Goal: Task Accomplishment & Management: Complete application form

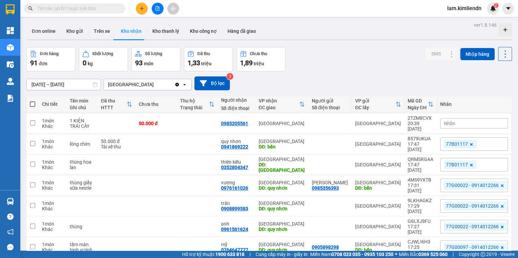
click at [448, 122] on span "Nhãn" at bounding box center [450, 123] width 12 height 5
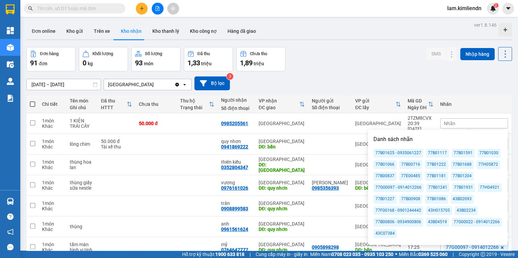
click at [462, 166] on div "77B01688" at bounding box center [461, 164] width 23 height 9
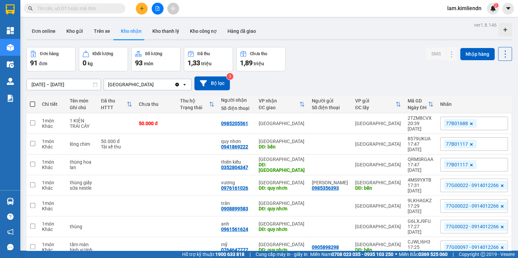
click at [378, 69] on div "Đơn hàng 91 đơn Khối lượng 0 kg Số lượng 93 món Đã thu 1,33 triệu Chưa thu 1,89…" at bounding box center [268, 59] width 485 height 24
click at [141, 9] on icon "plus" at bounding box center [141, 8] width 5 height 5
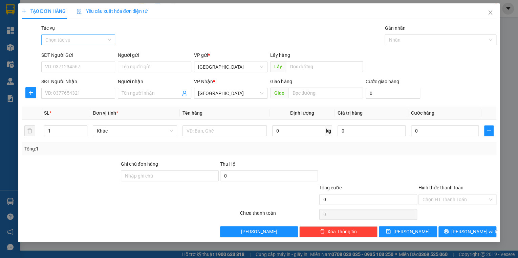
click at [70, 37] on input "Tác vụ" at bounding box center [75, 40] width 61 height 10
click at [72, 66] on div "Nhập hàng kho nhận" at bounding box center [77, 64] width 65 height 7
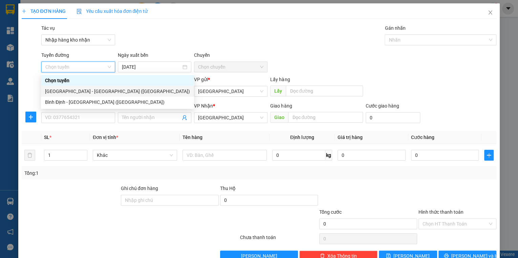
click at [81, 93] on div "[GEOGRAPHIC_DATA] - [GEOGRAPHIC_DATA] ([GEOGRAPHIC_DATA])" at bounding box center [117, 91] width 145 height 7
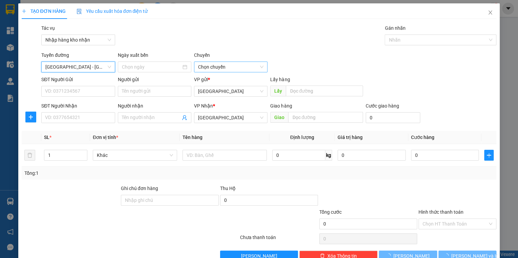
type input "[DATE]"
click at [231, 66] on span "03:30" at bounding box center [230, 67] width 65 height 10
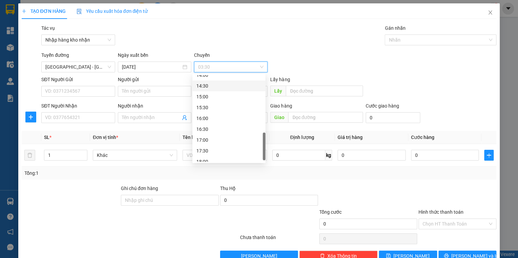
scroll to position [217, 0]
click at [204, 93] on div "13:30" at bounding box center [228, 91] width 65 height 7
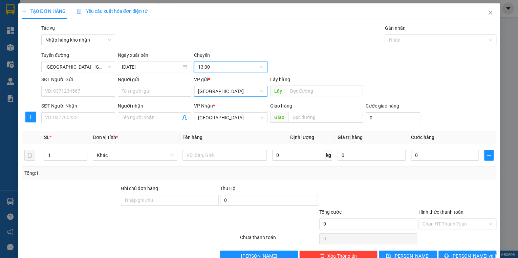
click at [211, 94] on span "[GEOGRAPHIC_DATA]" at bounding box center [230, 91] width 65 height 10
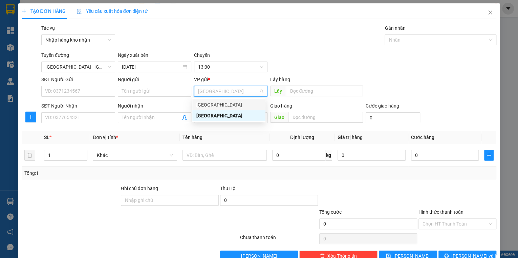
click at [207, 105] on div "[GEOGRAPHIC_DATA]" at bounding box center [228, 104] width 65 height 7
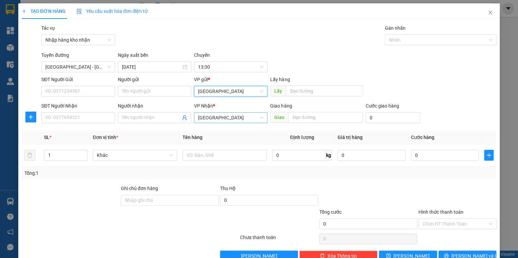
click at [214, 116] on span "[GEOGRAPHIC_DATA]" at bounding box center [230, 118] width 65 height 10
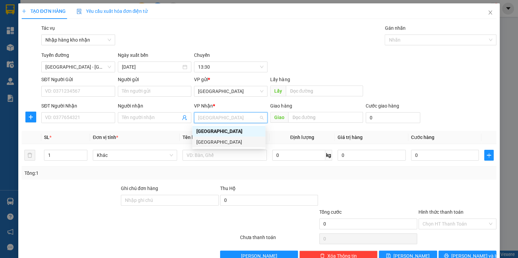
click at [218, 142] on div "[GEOGRAPHIC_DATA]" at bounding box center [228, 141] width 65 height 7
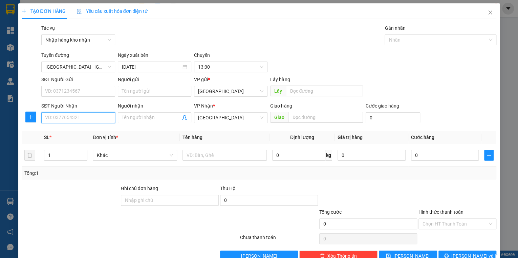
click at [79, 115] on input "SĐT Người Nhận" at bounding box center [77, 117] width 73 height 11
type input "0935773807"
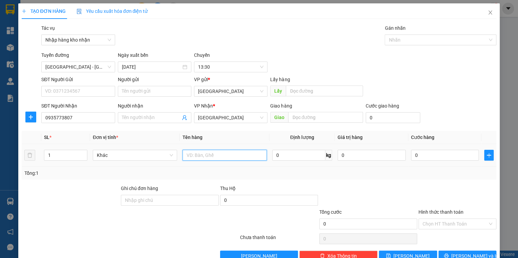
click at [192, 156] on input "text" at bounding box center [224, 155] width 84 height 11
type input "1 KIỆN THÙNG GIẤY"
click at [418, 156] on input "0" at bounding box center [445, 155] width 68 height 11
type input "09"
type input "9"
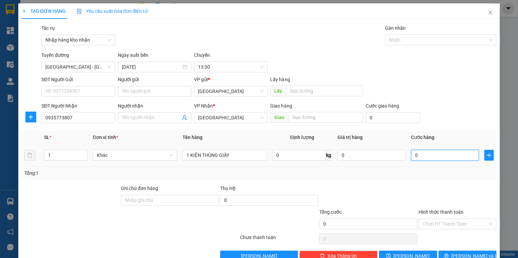
type input "9"
type input "093"
type input "93"
type input "0.935"
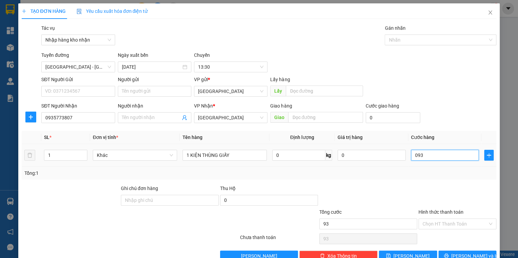
type input "935"
type input "093"
type input "93"
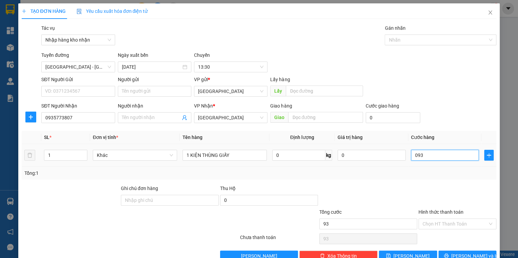
type input "09"
type input "9"
type input "0"
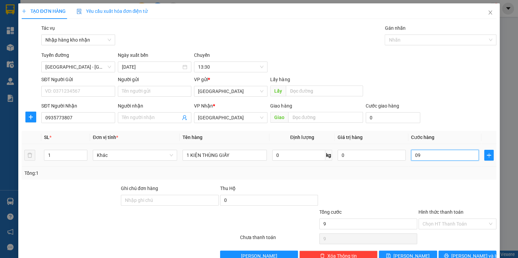
type input "0"
type input "05"
type input "5"
type input "050"
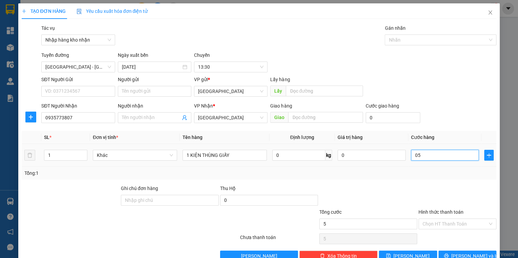
type input "50"
type input "0.500"
type input "500"
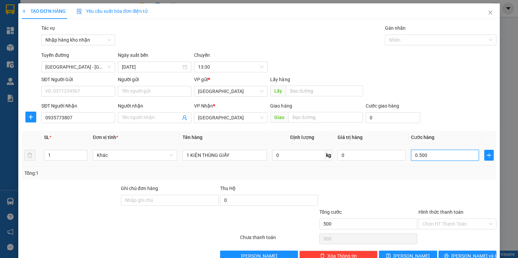
type input "05.000"
type input "5.000"
type input "050.000"
type input "50.000"
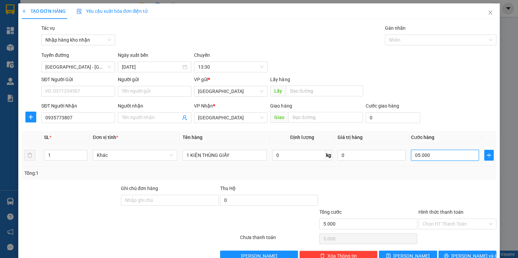
type input "50.000"
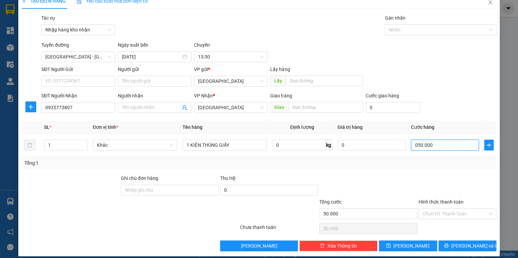
scroll to position [16, 0]
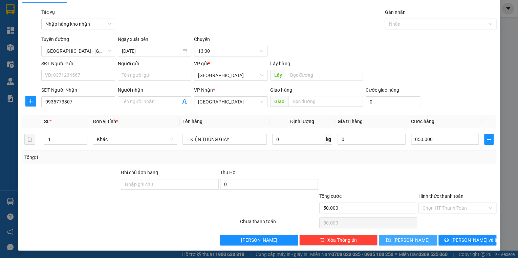
type input "50.000"
click at [403, 240] on button "[PERSON_NAME]" at bounding box center [408, 240] width 58 height 11
type input "0"
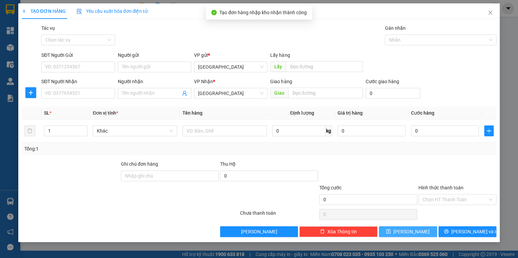
scroll to position [0, 0]
click at [491, 14] on icon "close" at bounding box center [489, 12] width 5 height 5
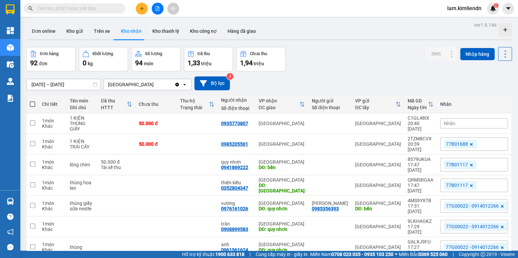
click at [461, 126] on div "Nhãn" at bounding box center [474, 123] width 68 height 10
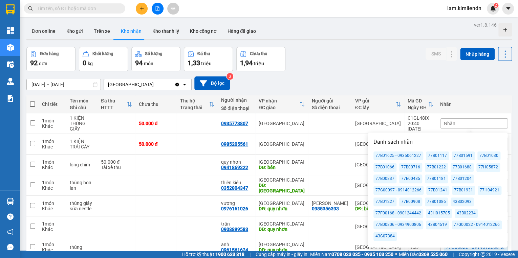
click at [384, 167] on div "77B01066" at bounding box center [384, 167] width 23 height 9
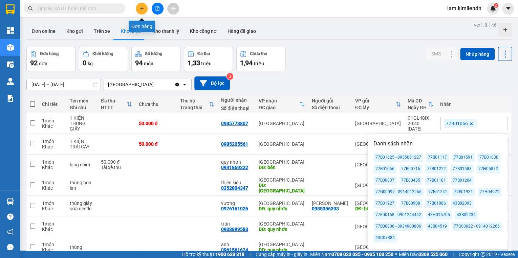
click at [142, 8] on icon "plus" at bounding box center [141, 8] width 5 height 5
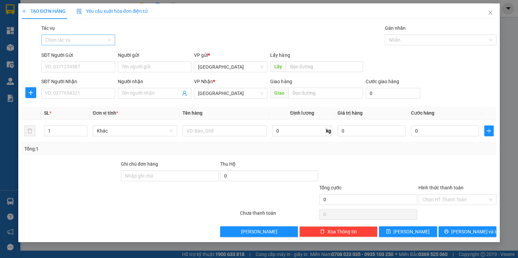
click at [84, 44] on input "Tác vụ" at bounding box center [75, 40] width 61 height 10
click at [82, 64] on div "Nhập hàng kho nhận" at bounding box center [77, 64] width 65 height 7
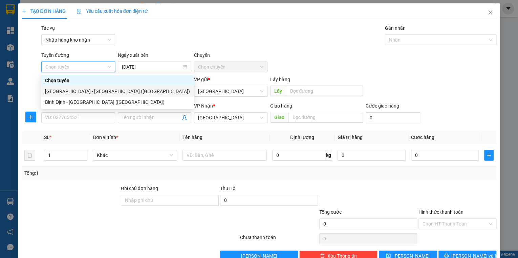
click at [69, 92] on div "[GEOGRAPHIC_DATA] - [GEOGRAPHIC_DATA] ([GEOGRAPHIC_DATA])" at bounding box center [117, 91] width 145 height 7
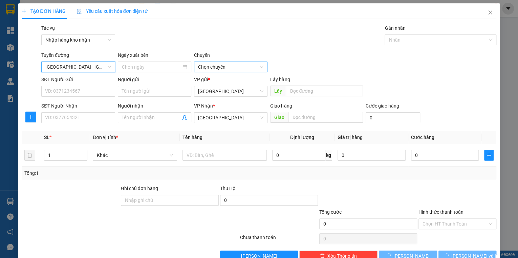
click at [220, 67] on span "Chọn chuyến" at bounding box center [230, 67] width 65 height 10
type input "[DATE]"
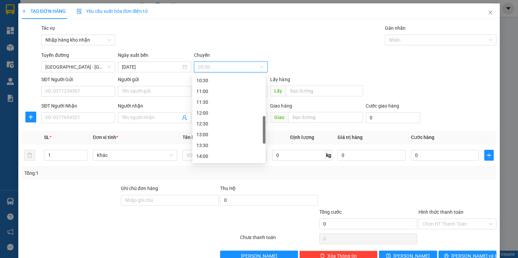
scroll to position [217, 0]
click at [206, 82] on div "13:00" at bounding box center [228, 80] width 65 height 7
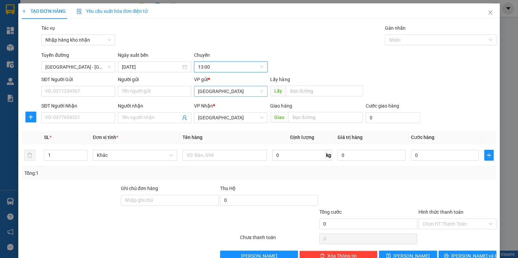
click at [212, 95] on span "[GEOGRAPHIC_DATA]" at bounding box center [230, 91] width 65 height 10
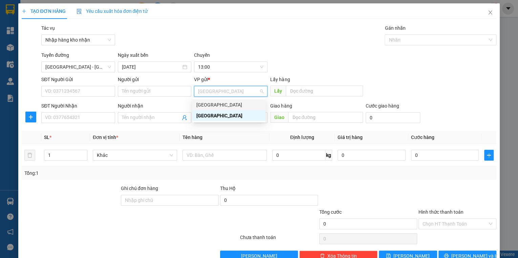
click at [207, 104] on div "[GEOGRAPHIC_DATA]" at bounding box center [228, 104] width 65 height 7
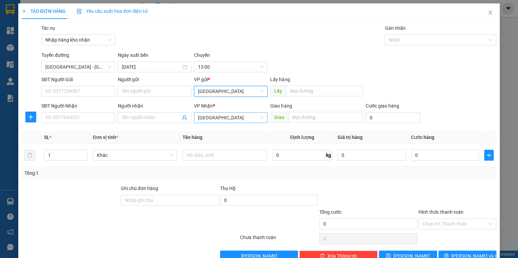
click at [210, 118] on span "[GEOGRAPHIC_DATA]" at bounding box center [230, 118] width 65 height 10
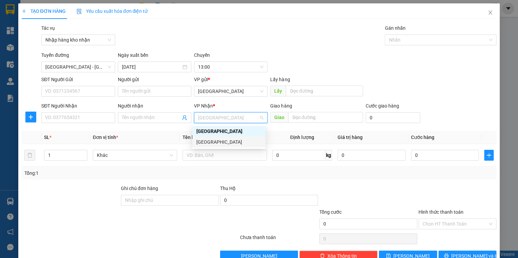
click at [214, 145] on div "[GEOGRAPHIC_DATA]" at bounding box center [228, 141] width 65 height 7
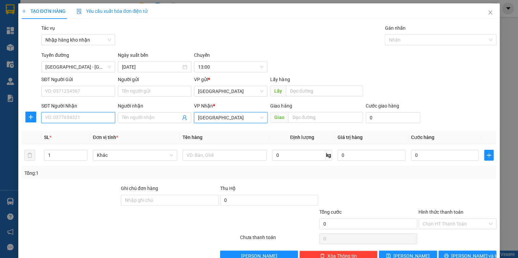
click at [69, 116] on input "SĐT Người Nhận" at bounding box center [77, 117] width 73 height 11
type input "0988236832"
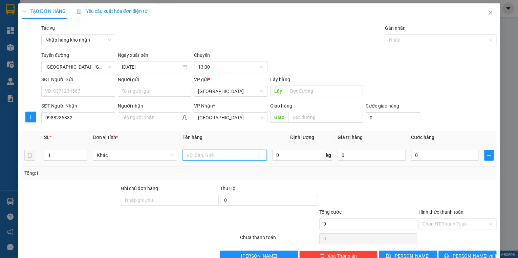
click at [223, 158] on input "text" at bounding box center [224, 155] width 84 height 11
type input "1 THÙNG GIẤY"
click at [423, 155] on input "0" at bounding box center [445, 155] width 68 height 11
type input "4"
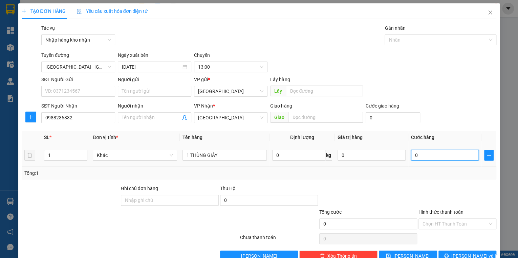
type input "4"
type input "40"
type input "400"
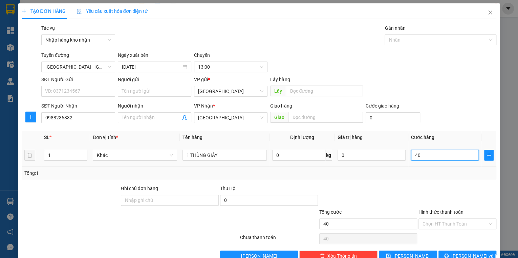
type input "400"
type input "4.000"
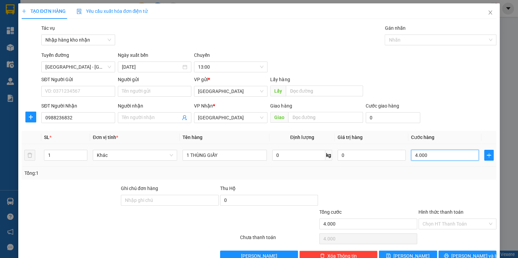
type input "40.000"
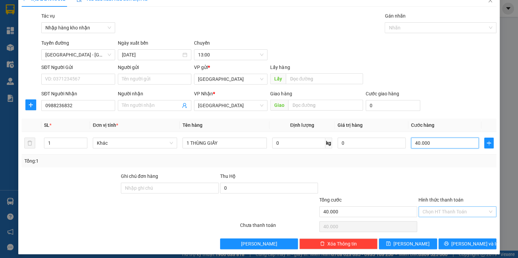
scroll to position [16, 0]
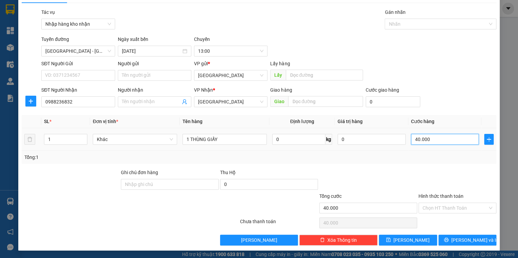
drag, startPoint x: 414, startPoint y: 139, endPoint x: 405, endPoint y: 139, distance: 8.5
click at [408, 139] on td "40.000" at bounding box center [444, 139] width 73 height 23
type input "50.000"
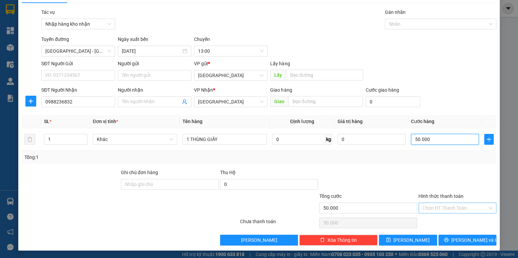
type input "50.000"
click at [448, 206] on input "Hình thức thanh toán" at bounding box center [454, 208] width 65 height 10
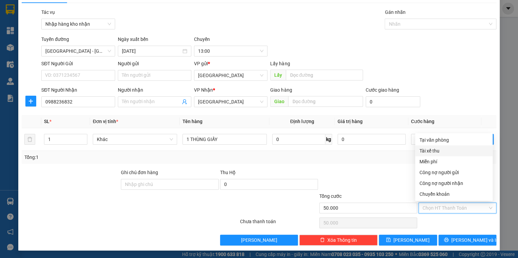
click at [434, 154] on div "Tài xế thu" at bounding box center [453, 150] width 69 height 7
type input "0"
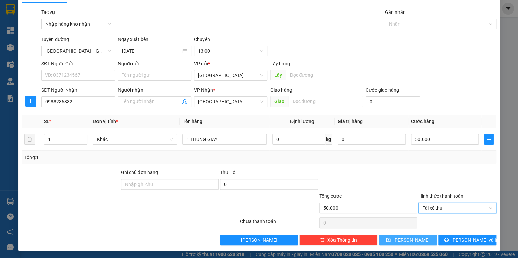
click at [420, 238] on button "[PERSON_NAME]" at bounding box center [408, 240] width 58 height 11
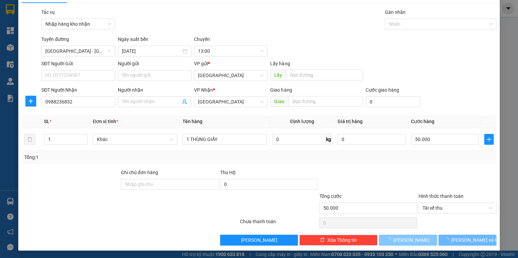
type input "0"
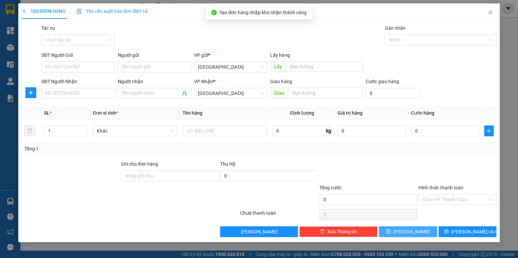
scroll to position [0, 0]
click at [489, 12] on icon "close" at bounding box center [490, 12] width 4 height 4
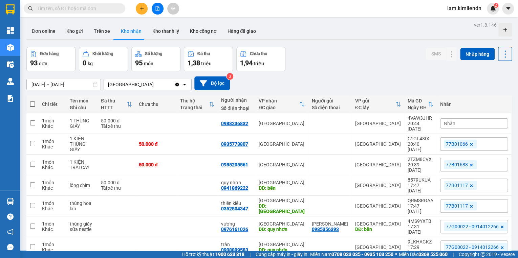
click at [444, 121] on span "Nhãn" at bounding box center [450, 123] width 12 height 5
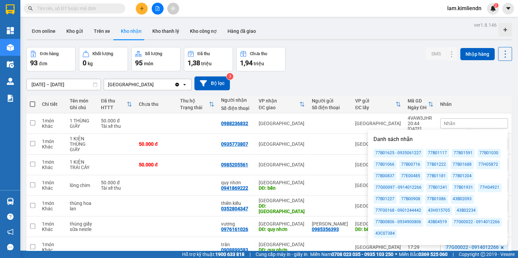
click at [408, 163] on div "77B00716" at bounding box center [410, 164] width 23 height 9
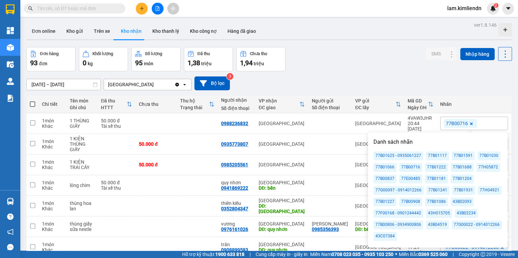
click at [380, 33] on div "Đơn online Kho gửi Trên xe Kho nhận Kho thanh lý Kho công nợ Hàng đã giao" at bounding box center [268, 32] width 485 height 18
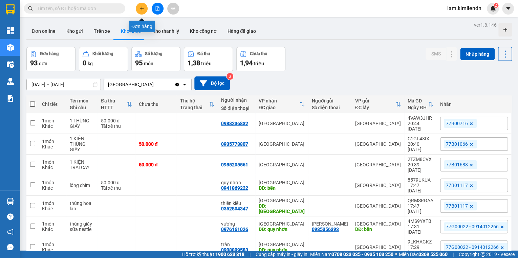
click at [137, 9] on button at bounding box center [142, 9] width 12 height 12
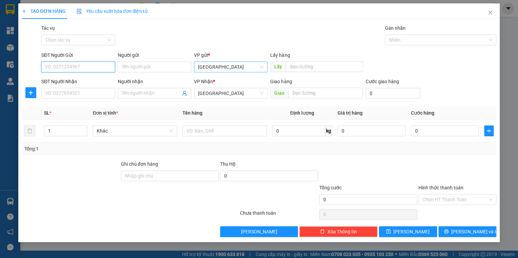
click at [219, 69] on span "[GEOGRAPHIC_DATA]" at bounding box center [230, 67] width 65 height 10
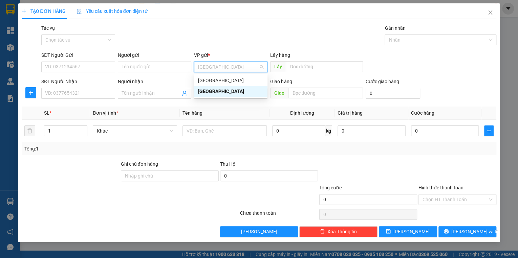
click at [81, 61] on div "SĐT Người Gửi" at bounding box center [77, 56] width 73 height 10
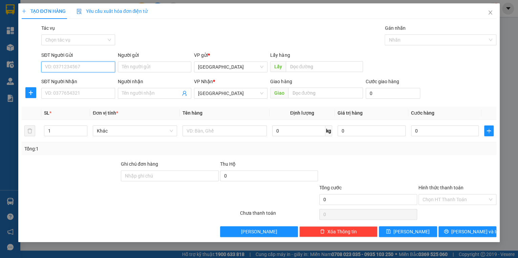
click at [81, 68] on input "SĐT Người Gửi" at bounding box center [77, 67] width 73 height 11
click at [66, 39] on input "Tác vụ" at bounding box center [75, 40] width 61 height 10
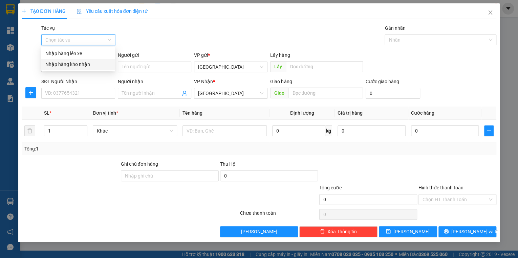
click at [69, 66] on div "Nhập hàng kho nhận" at bounding box center [77, 64] width 65 height 7
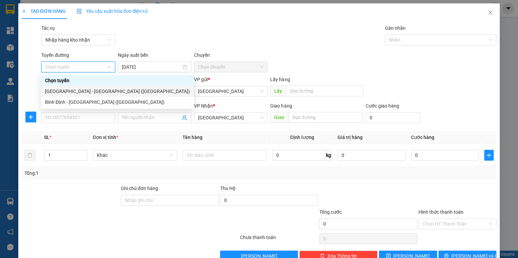
click at [69, 90] on div "[GEOGRAPHIC_DATA] - [GEOGRAPHIC_DATA] ([GEOGRAPHIC_DATA])" at bounding box center [117, 91] width 145 height 7
type input "[DATE]"
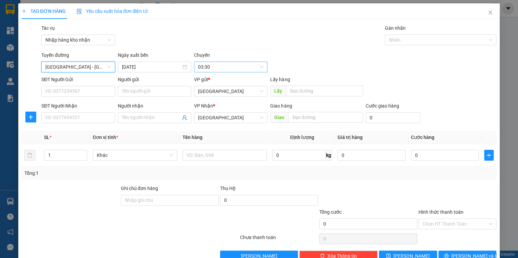
click at [219, 69] on span "03:30" at bounding box center [230, 67] width 65 height 10
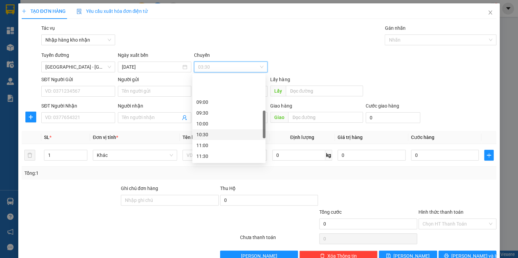
scroll to position [135, 0]
click at [203, 150] on div "12:30" at bounding box center [228, 150] width 65 height 7
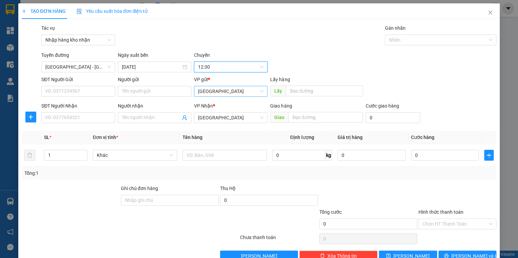
click at [204, 92] on span "[GEOGRAPHIC_DATA]" at bounding box center [230, 91] width 65 height 10
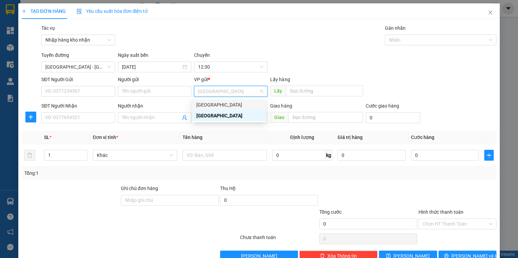
click at [210, 103] on div "[GEOGRAPHIC_DATA]" at bounding box center [228, 104] width 65 height 7
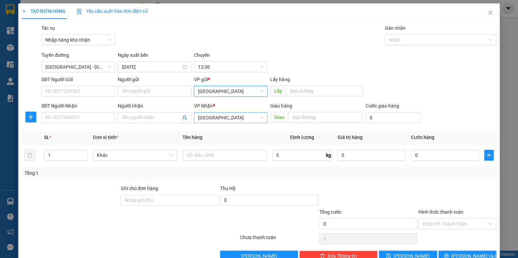
click at [207, 113] on span "[GEOGRAPHIC_DATA]" at bounding box center [230, 118] width 65 height 10
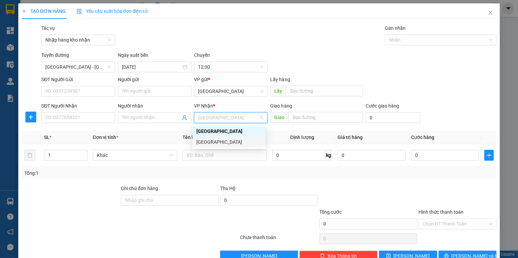
click at [210, 143] on div "[GEOGRAPHIC_DATA]" at bounding box center [228, 141] width 65 height 7
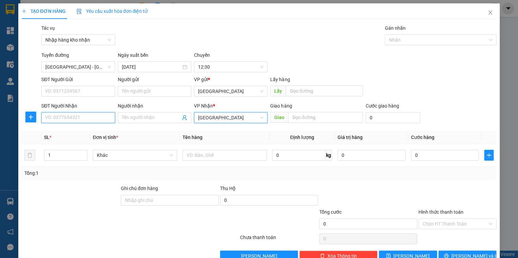
click at [79, 116] on input "SĐT Người Nhận" at bounding box center [77, 117] width 73 height 11
type input "0976161026"
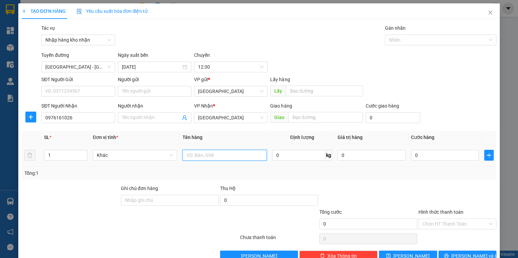
click at [226, 156] on input "text" at bounding box center [224, 155] width 84 height 11
type input "1 KIỆN NHỎ BỌC BÌ ĐỎ"
click at [426, 157] on input "0" at bounding box center [445, 155] width 68 height 11
type input "3"
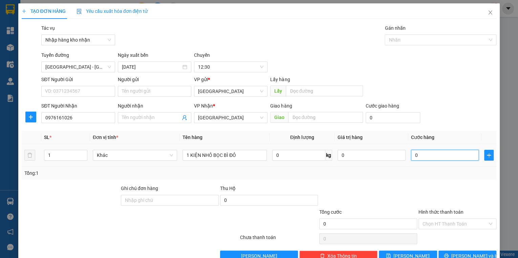
type input "3"
type input "30"
type input "300"
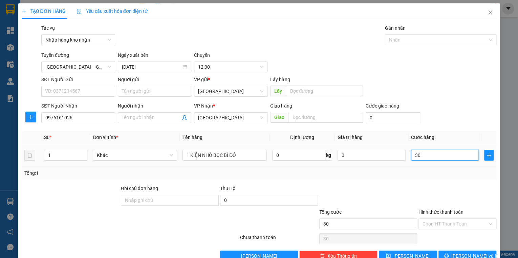
type input "300"
type input "3.000"
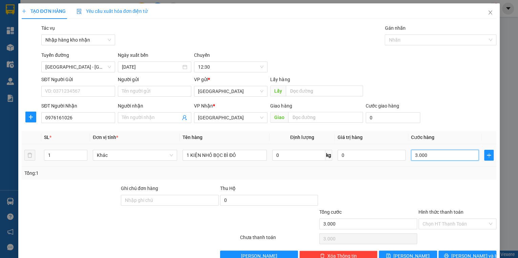
type input "30.000"
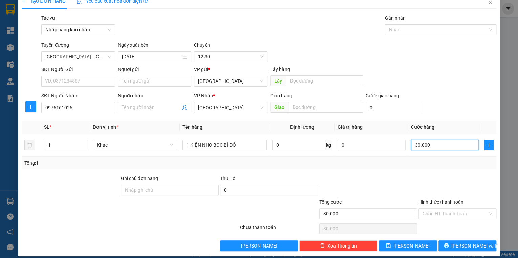
scroll to position [16, 0]
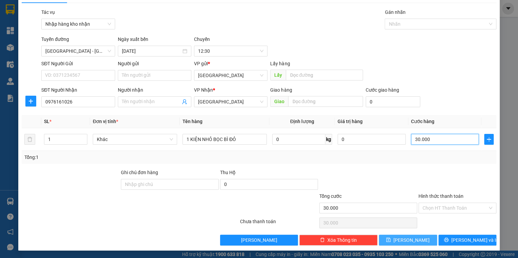
type input "30.000"
click at [407, 238] on span "[PERSON_NAME]" at bounding box center [411, 240] width 36 height 7
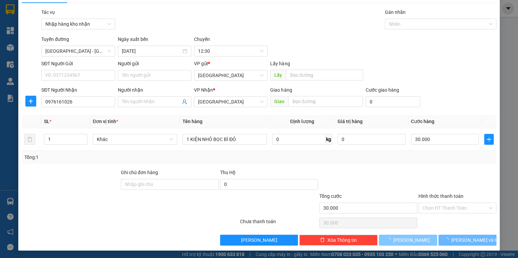
type input "0"
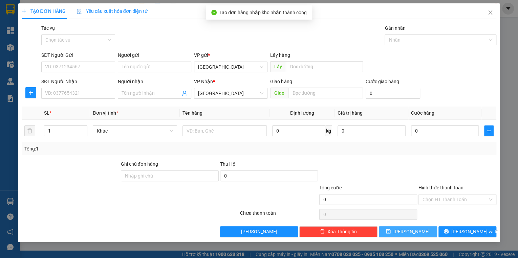
scroll to position [0, 0]
click at [490, 12] on icon "close" at bounding box center [489, 12] width 5 height 5
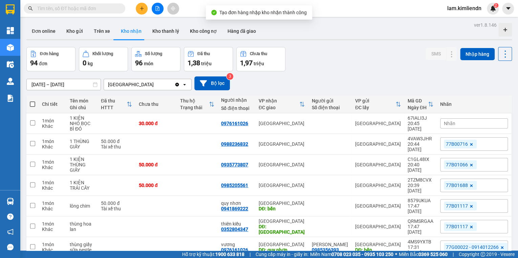
click at [144, 11] on button at bounding box center [142, 9] width 12 height 12
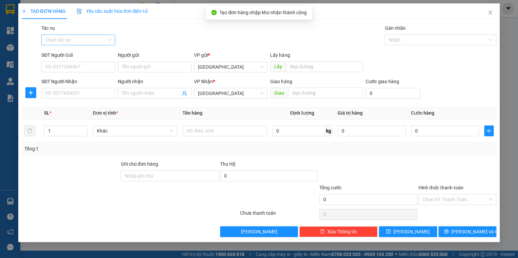
click at [83, 41] on input "Tác vụ" at bounding box center [75, 40] width 61 height 10
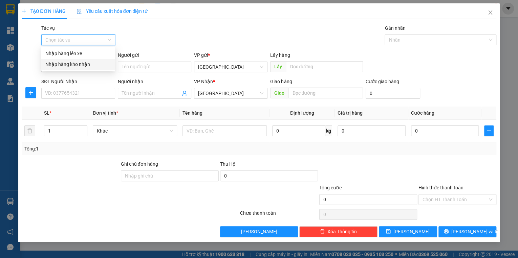
click at [79, 66] on div "Nhập hàng kho nhận" at bounding box center [77, 64] width 65 height 7
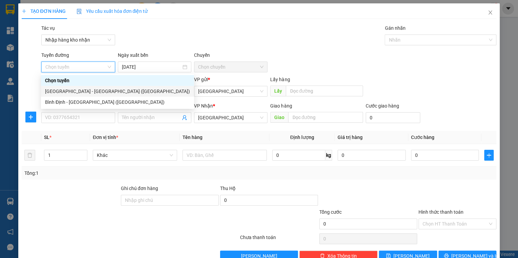
click at [65, 91] on div "[GEOGRAPHIC_DATA] - [GEOGRAPHIC_DATA] ([GEOGRAPHIC_DATA])" at bounding box center [117, 91] width 145 height 7
type input "[DATE]"
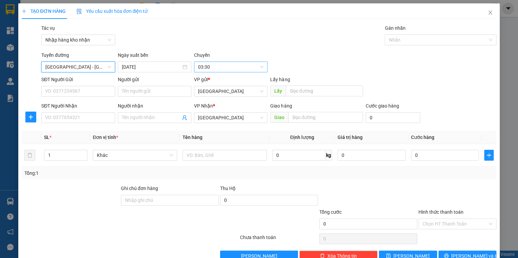
click at [204, 64] on span "03:30" at bounding box center [230, 67] width 65 height 10
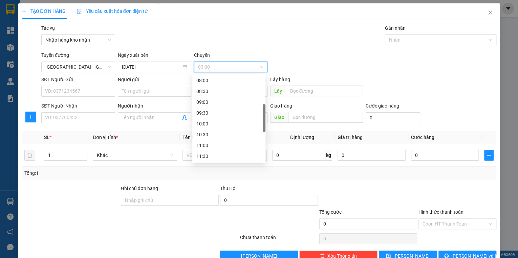
scroll to position [135, 0]
click at [205, 152] on div "12:30" at bounding box center [228, 150] width 65 height 7
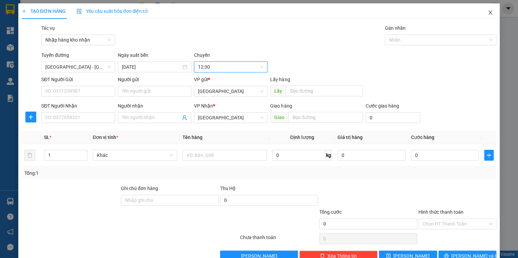
click at [488, 14] on icon "close" at bounding box center [490, 12] width 4 height 4
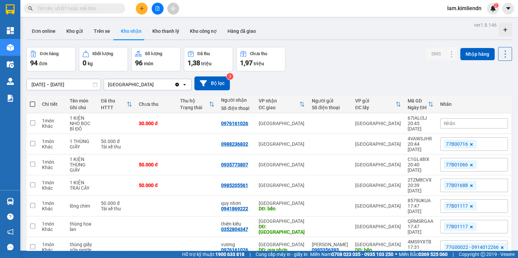
click at [446, 121] on span "Nhãn" at bounding box center [450, 123] width 12 height 5
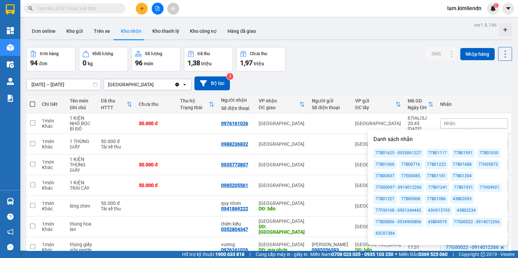
click at [484, 164] on div "77H05872" at bounding box center [488, 164] width 24 height 9
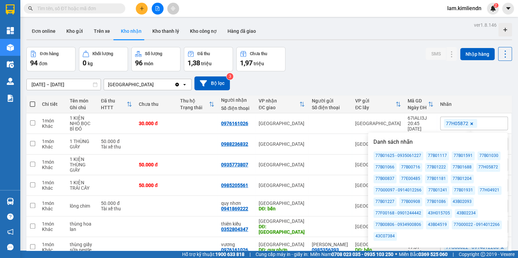
click at [142, 6] on icon "plus" at bounding box center [141, 8] width 5 height 5
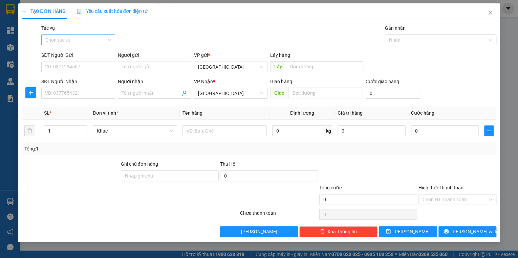
click at [69, 44] on input "Tác vụ" at bounding box center [75, 40] width 61 height 10
click at [67, 64] on div "Nhập hàng kho nhận" at bounding box center [77, 64] width 65 height 7
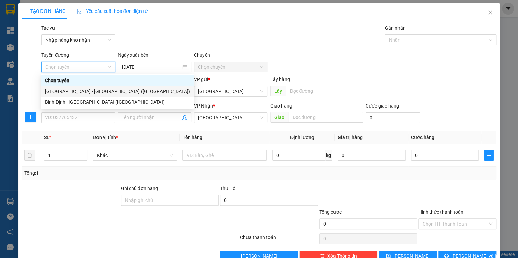
click at [82, 91] on div "[GEOGRAPHIC_DATA] - [GEOGRAPHIC_DATA] ([GEOGRAPHIC_DATA])" at bounding box center [117, 91] width 145 height 7
type input "[DATE]"
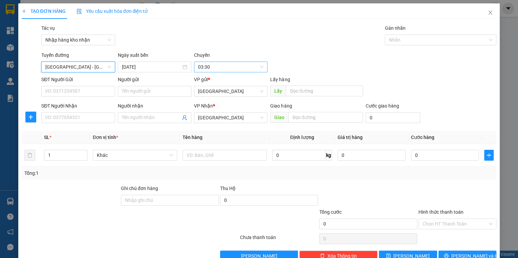
click at [210, 69] on span "03:30" at bounding box center [230, 67] width 65 height 10
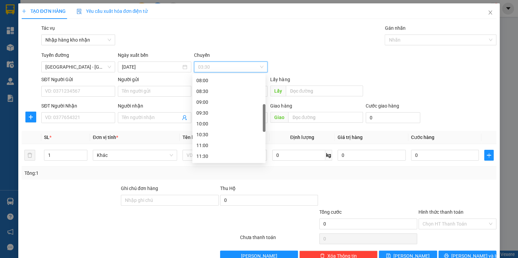
scroll to position [162, 0]
click at [207, 110] on div "12:00" at bounding box center [228, 112] width 65 height 7
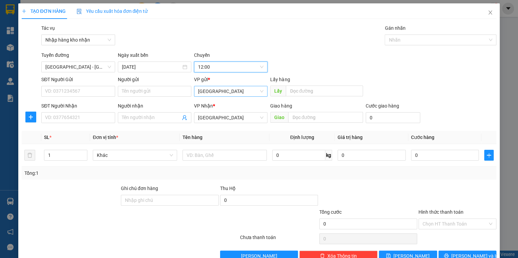
click at [217, 92] on span "[GEOGRAPHIC_DATA]" at bounding box center [230, 91] width 65 height 10
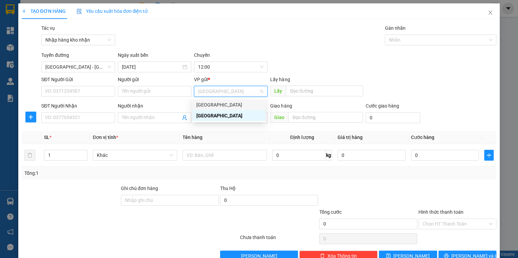
click at [212, 104] on div "[GEOGRAPHIC_DATA]" at bounding box center [228, 104] width 65 height 7
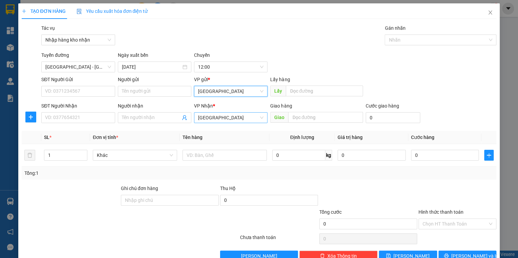
click at [210, 122] on span "[GEOGRAPHIC_DATA]" at bounding box center [230, 118] width 65 height 10
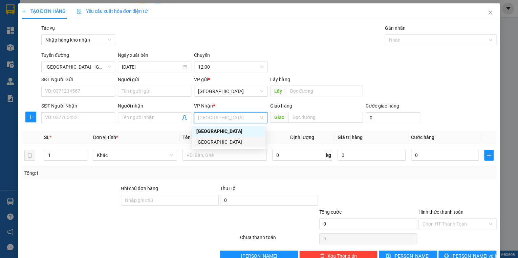
click at [213, 141] on div "[GEOGRAPHIC_DATA]" at bounding box center [228, 141] width 65 height 7
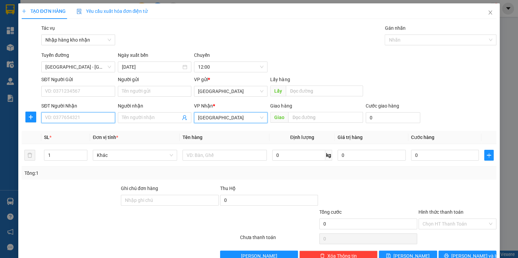
click at [76, 117] on input "SĐT Người Nhận" at bounding box center [77, 117] width 73 height 11
type input "0333734183"
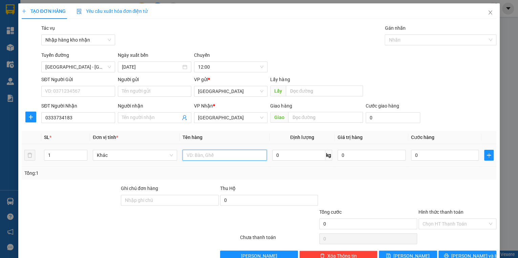
click at [206, 158] on input "text" at bounding box center [224, 155] width 84 height 11
type input "1 LABO"
click at [426, 155] on input "0" at bounding box center [445, 155] width 68 height 11
type input "3"
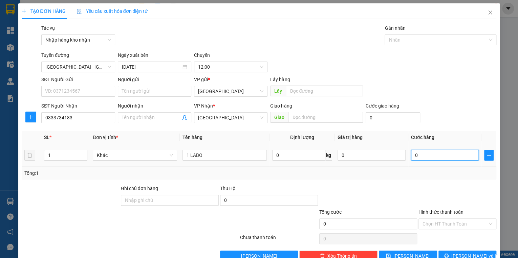
type input "3"
type input "30"
type input "300"
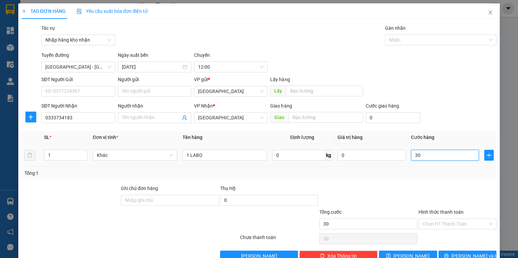
type input "300"
type input "3.000"
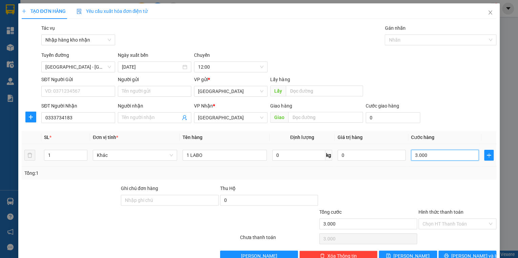
type input "30.000"
click at [463, 228] on input "Hình thức thanh toán" at bounding box center [454, 224] width 65 height 10
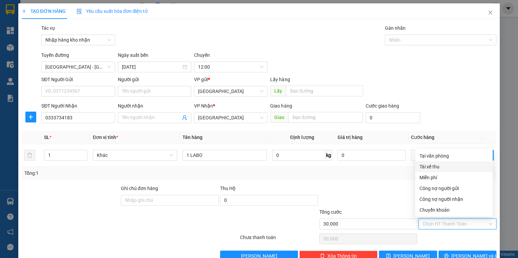
click at [429, 165] on div "Tài xế thu" at bounding box center [453, 166] width 69 height 7
type input "0"
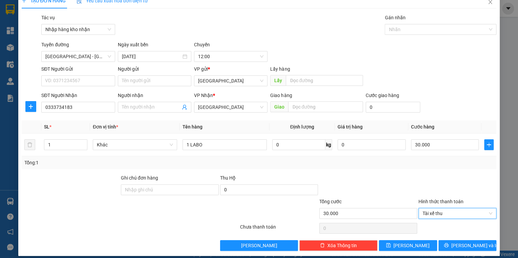
scroll to position [16, 0]
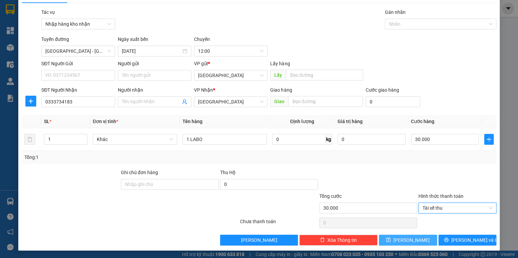
click at [409, 237] on span "[PERSON_NAME]" at bounding box center [411, 240] width 36 height 7
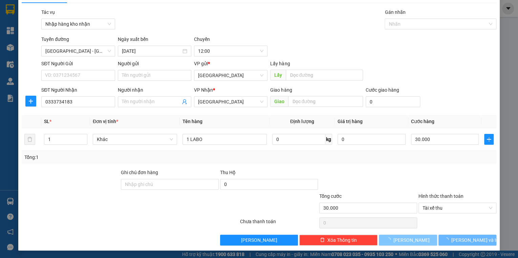
type input "0"
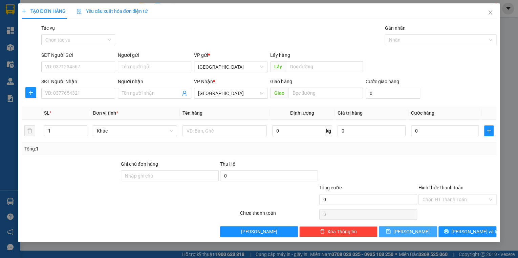
scroll to position [0, 0]
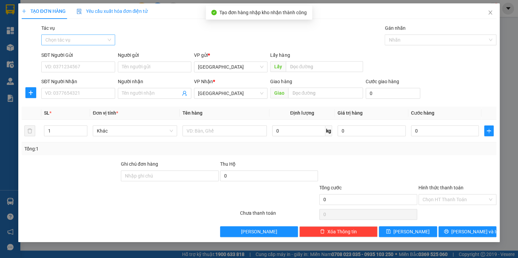
click at [63, 41] on input "Tác vụ" at bounding box center [75, 40] width 61 height 10
click at [69, 64] on div "Nhập hàng kho nhận" at bounding box center [77, 64] width 65 height 7
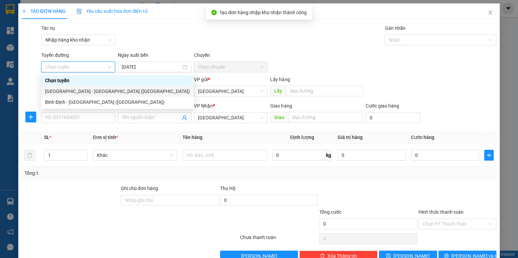
click at [72, 92] on div "[GEOGRAPHIC_DATA] - [GEOGRAPHIC_DATA] ([GEOGRAPHIC_DATA])" at bounding box center [117, 91] width 145 height 7
type input "[DATE]"
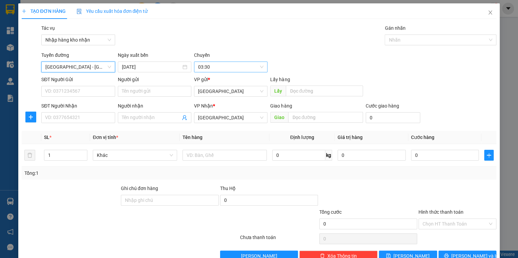
click at [202, 68] on span "03:30" at bounding box center [230, 67] width 65 height 10
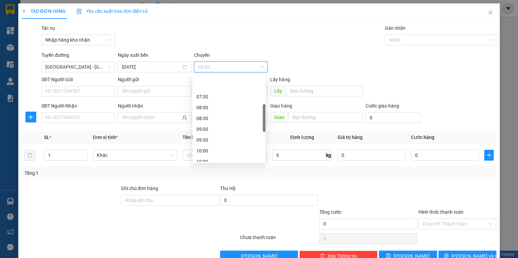
scroll to position [108, 0]
click at [487, 15] on icon "close" at bounding box center [489, 12] width 5 height 5
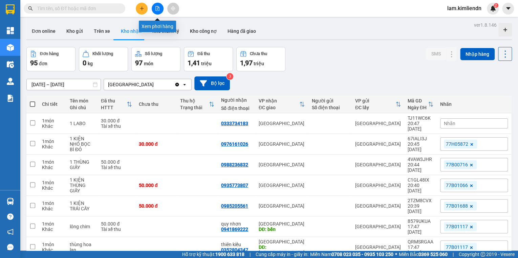
click at [141, 8] on icon "plus" at bounding box center [142, 8] width 4 height 0
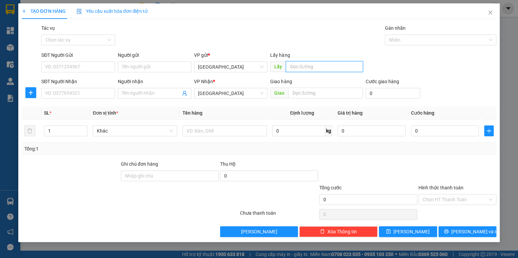
click at [307, 68] on input "text" at bounding box center [324, 66] width 77 height 11
type input "QUY"
click at [491, 13] on icon "close" at bounding box center [489, 12] width 5 height 5
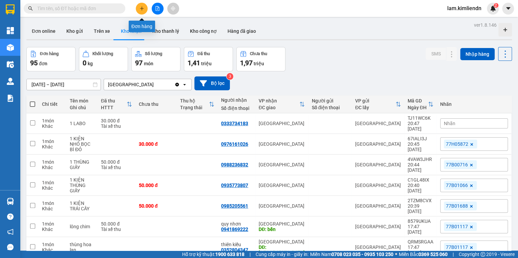
click at [139, 6] on button at bounding box center [142, 9] width 12 height 12
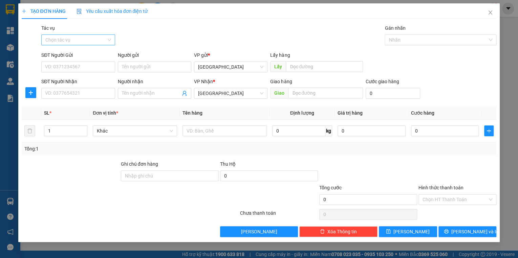
click at [84, 42] on input "Tác vụ" at bounding box center [75, 40] width 61 height 10
click at [85, 69] on div "Nhập hàng kho nhận" at bounding box center [77, 64] width 73 height 11
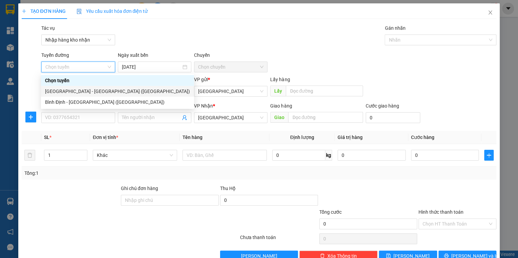
click at [74, 92] on div "[GEOGRAPHIC_DATA] - [GEOGRAPHIC_DATA] ([GEOGRAPHIC_DATA])" at bounding box center [117, 91] width 145 height 7
type input "[DATE]"
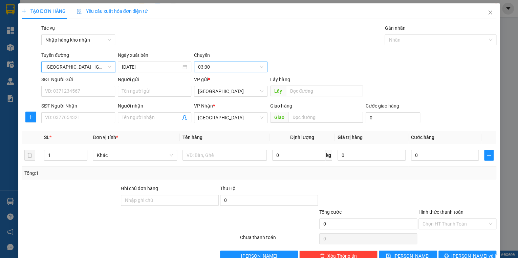
click at [215, 64] on span "03:30" at bounding box center [230, 67] width 65 height 10
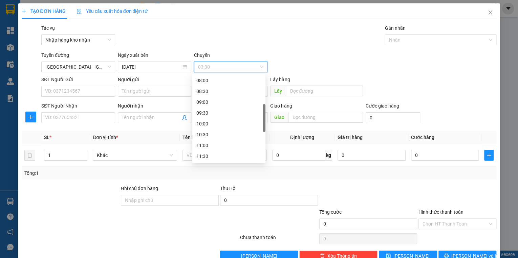
scroll to position [135, 0]
click at [205, 140] on div "12:00" at bounding box center [228, 139] width 65 height 7
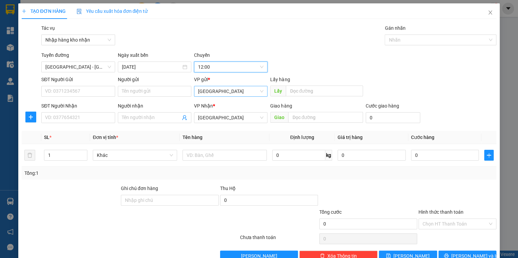
click at [208, 90] on span "[GEOGRAPHIC_DATA]" at bounding box center [230, 91] width 65 height 10
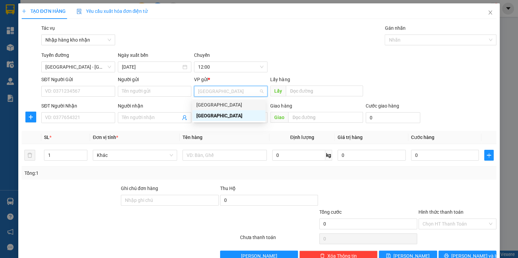
click at [207, 105] on div "[GEOGRAPHIC_DATA]" at bounding box center [228, 104] width 65 height 7
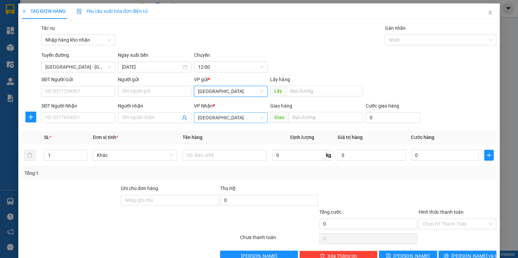
click at [207, 121] on span "[GEOGRAPHIC_DATA]" at bounding box center [230, 118] width 65 height 10
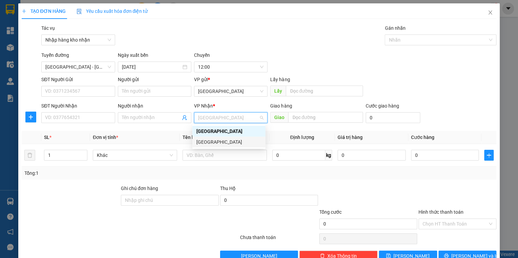
click at [204, 141] on div "[GEOGRAPHIC_DATA]" at bounding box center [228, 141] width 65 height 7
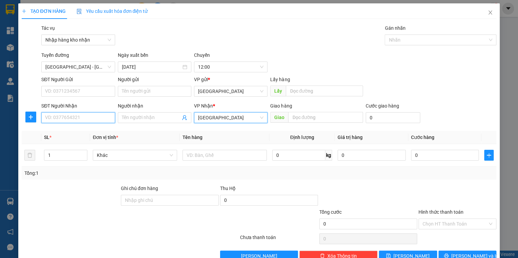
click at [59, 115] on input "SĐT Người Nhận" at bounding box center [77, 117] width 73 height 11
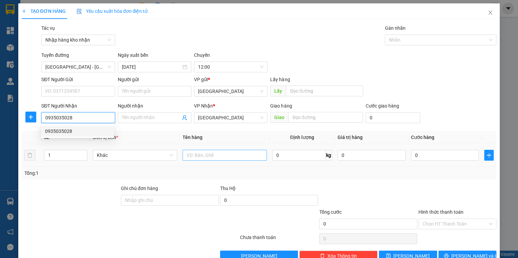
type input "0935035028"
click at [227, 153] on input "text" at bounding box center [224, 155] width 84 height 11
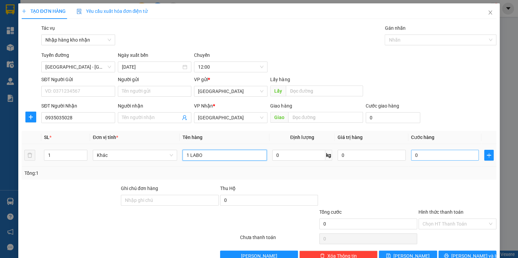
type input "1 LABO"
click at [419, 160] on input "0" at bounding box center [445, 155] width 68 height 11
type input "3"
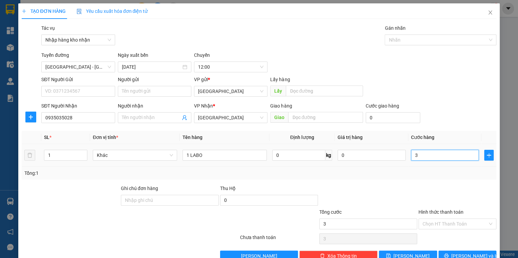
type input "30"
type input "300"
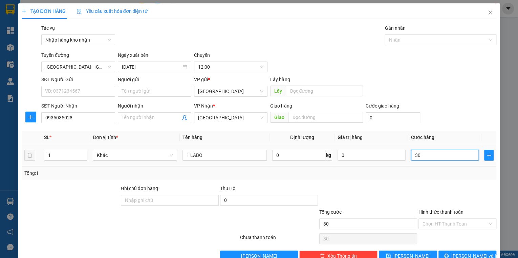
type input "300"
type input "3.000"
type input "30.000"
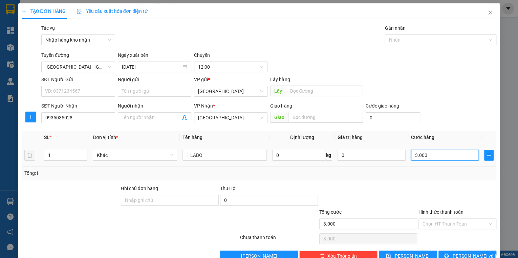
type input "30.000"
click at [450, 222] on input "Hình thức thanh toán" at bounding box center [454, 224] width 65 height 10
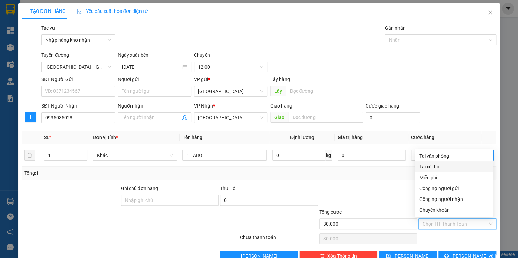
click at [436, 168] on div "Tài xế thu" at bounding box center [453, 166] width 69 height 7
type input "0"
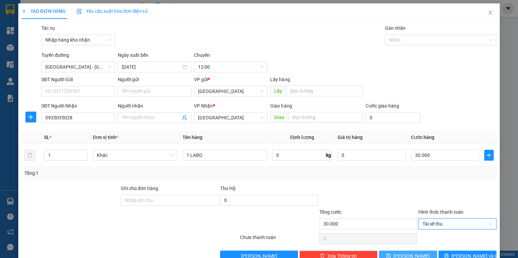
click at [417, 251] on button "[PERSON_NAME]" at bounding box center [408, 256] width 58 height 11
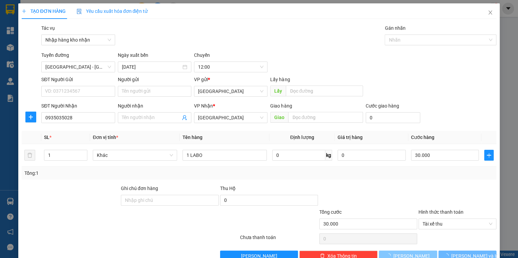
type input "0"
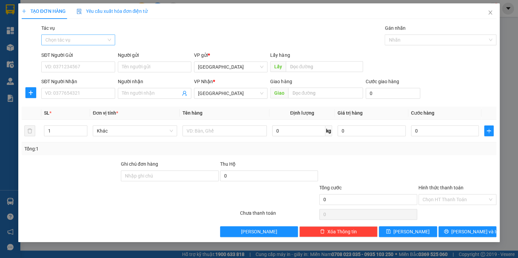
click at [93, 43] on input "Tác vụ" at bounding box center [75, 40] width 61 height 10
click at [79, 65] on div "Nhập hàng kho nhận" at bounding box center [77, 64] width 65 height 7
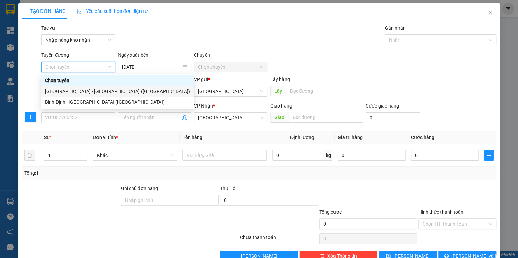
click at [67, 91] on div "[GEOGRAPHIC_DATA] - [GEOGRAPHIC_DATA] ([GEOGRAPHIC_DATA])" at bounding box center [117, 91] width 145 height 7
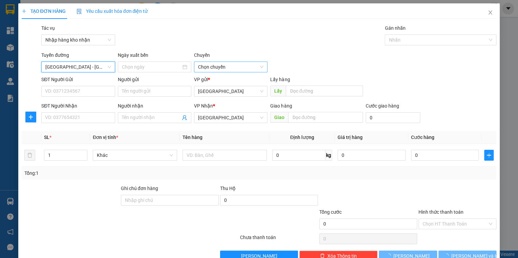
type input "[DATE]"
click at [218, 67] on span "Chọn chuyến" at bounding box center [230, 67] width 65 height 10
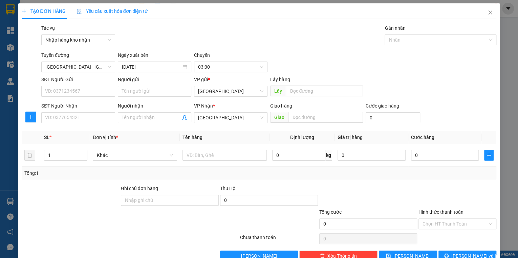
click at [154, 43] on div "Tác vụ Nhập hàng kho nhận Gán nhãn Nhãn" at bounding box center [269, 36] width 458 height 24
click at [214, 63] on span "03:30" at bounding box center [230, 67] width 65 height 10
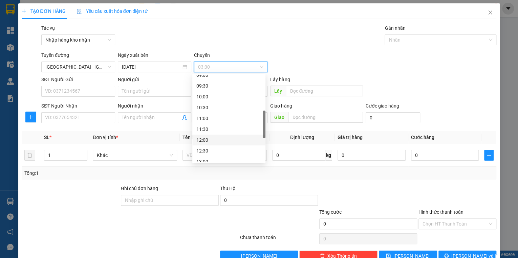
click at [213, 137] on div "12:00" at bounding box center [228, 139] width 65 height 7
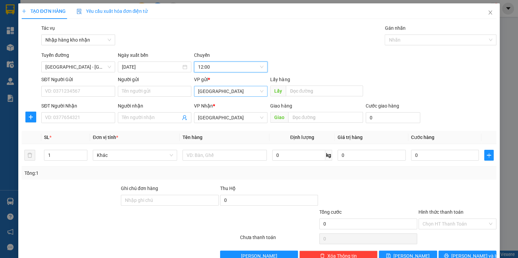
click at [210, 91] on span "[GEOGRAPHIC_DATA]" at bounding box center [230, 91] width 65 height 10
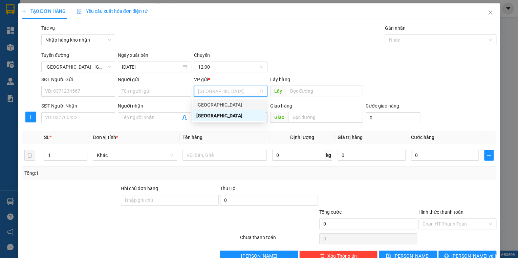
click at [211, 107] on div "[GEOGRAPHIC_DATA]" at bounding box center [228, 104] width 65 height 7
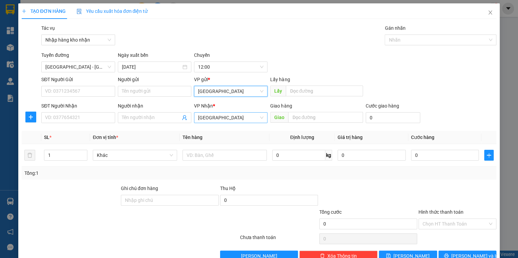
click at [215, 120] on span "[GEOGRAPHIC_DATA]" at bounding box center [230, 118] width 65 height 10
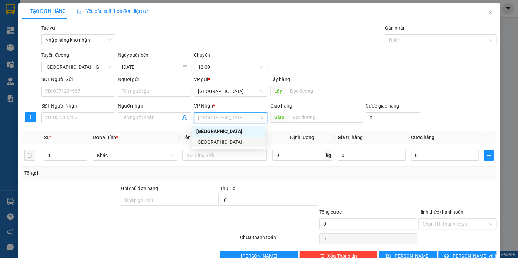
click at [216, 140] on div "[GEOGRAPHIC_DATA]" at bounding box center [228, 141] width 65 height 7
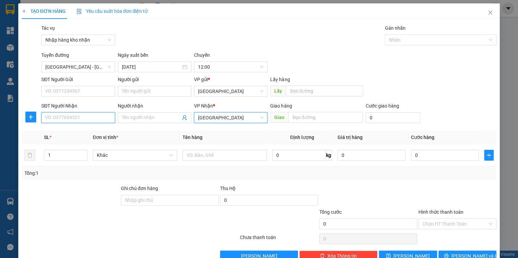
click at [89, 116] on input "SĐT Người Nhận" at bounding box center [77, 117] width 73 height 11
type input "0945987068"
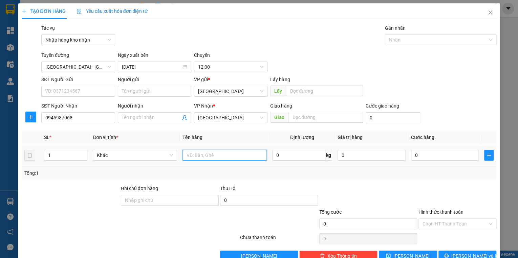
click at [231, 156] on input "text" at bounding box center [224, 155] width 84 height 11
type input "1 KIỆN BỎ TRONG BÌ"
click at [418, 154] on input "0" at bounding box center [445, 155] width 68 height 11
type input "4"
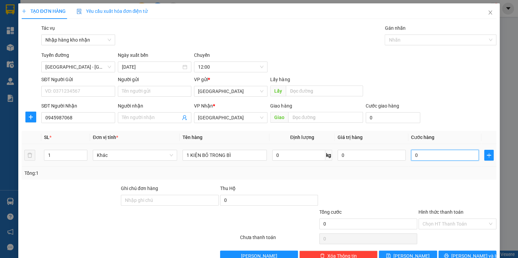
type input "4"
type input "40"
type input "400"
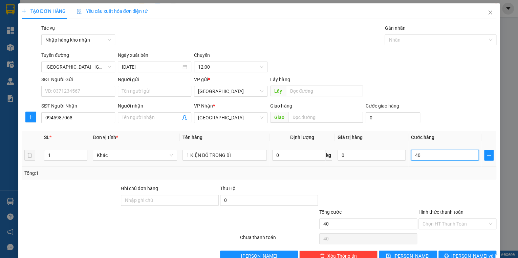
type input "400"
type input "4.000"
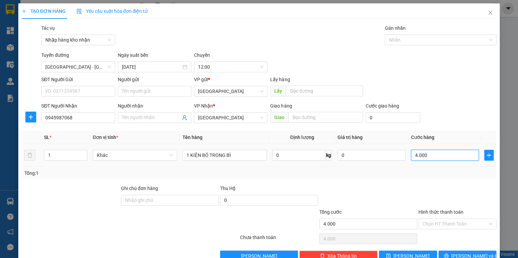
type input "40.000"
click at [438, 223] on input "Hình thức thanh toán" at bounding box center [454, 224] width 65 height 10
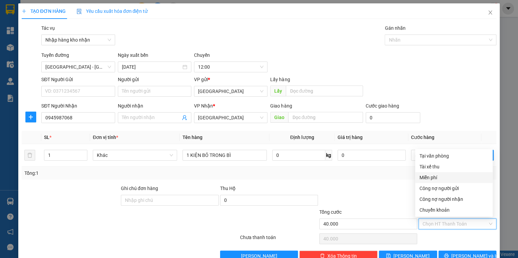
click at [378, 197] on div at bounding box center [367, 197] width 99 height 24
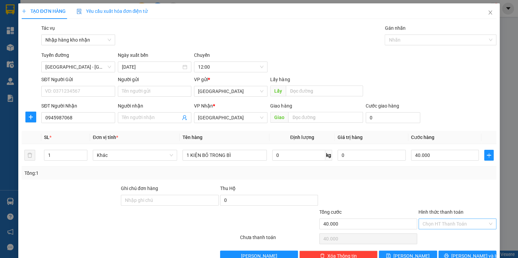
click at [472, 224] on input "Hình thức thanh toán" at bounding box center [454, 224] width 65 height 10
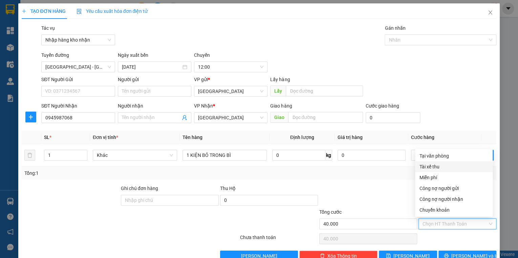
click at [442, 169] on div "Tài xế thu" at bounding box center [453, 166] width 69 height 7
type input "0"
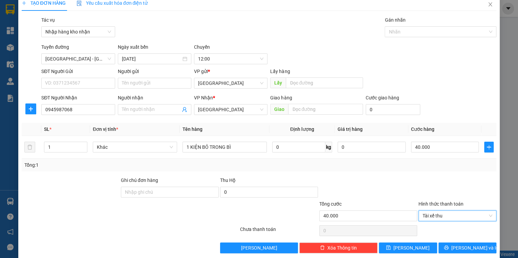
scroll to position [16, 0]
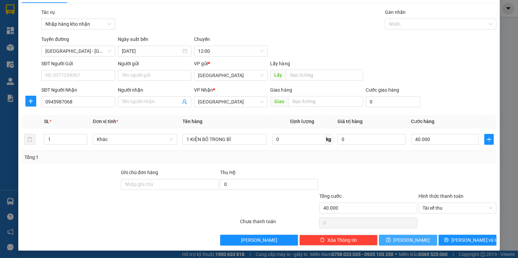
click at [418, 236] on button "[PERSON_NAME]" at bounding box center [408, 240] width 58 height 11
type input "0"
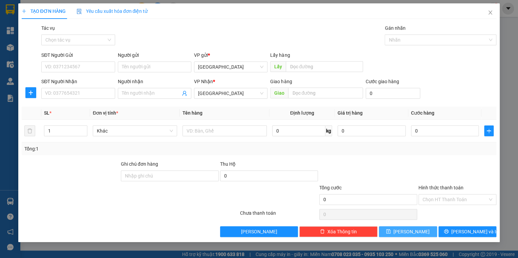
scroll to position [0, 0]
click at [489, 12] on icon "close" at bounding box center [489, 12] width 5 height 5
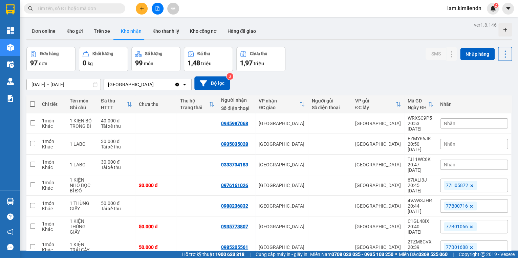
click at [445, 121] on span "Nhãn" at bounding box center [450, 123] width 12 height 5
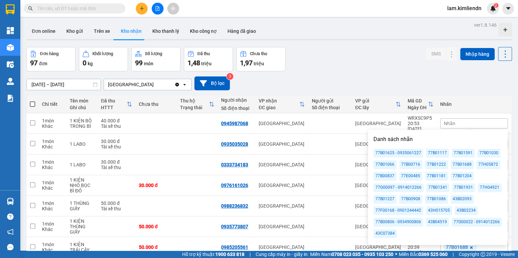
click at [458, 153] on div "77B01591" at bounding box center [462, 153] width 23 height 9
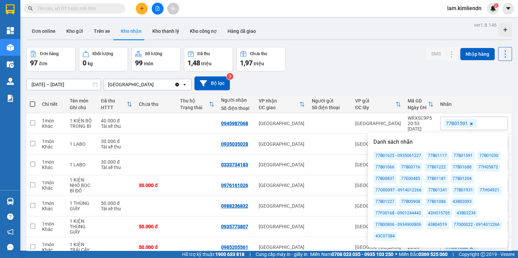
click at [443, 84] on div "[DATE] – [DATE] Press the down arrow key to interact with the calendar and sele…" at bounding box center [268, 83] width 485 height 14
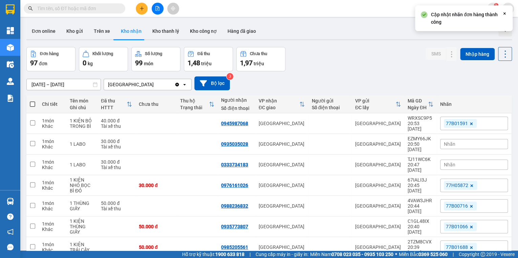
click at [457, 139] on div "Nhãn" at bounding box center [474, 144] width 68 height 10
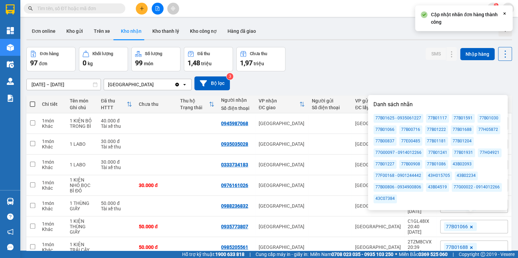
click at [462, 117] on div "77B01591" at bounding box center [462, 118] width 23 height 9
click at [445, 80] on div "[DATE] – [DATE] Press the down arrow key to interact with the calendar and sele…" at bounding box center [268, 83] width 485 height 14
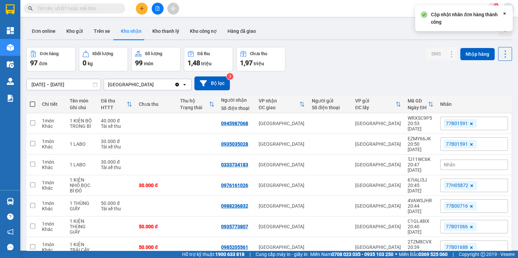
click at [459, 160] on div "Nhãn" at bounding box center [474, 165] width 68 height 10
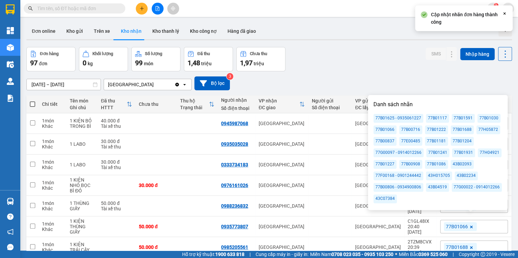
click at [455, 117] on div "77B01591" at bounding box center [462, 118] width 23 height 9
